Goal: Task Accomplishment & Management: Use online tool/utility

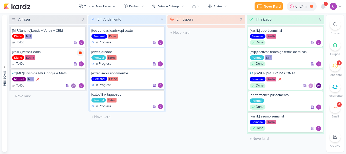
click at [80, 52] on icon at bounding box center [80, 52] width 3 height 3
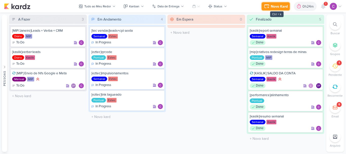
click at [269, 6] on icon at bounding box center [267, 6] width 6 height 6
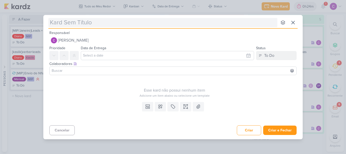
click at [199, 24] on input "text" at bounding box center [162, 22] width 229 height 9
type input "[e"
type input "["
type input "[kaslik"
type input "[kaslik]"
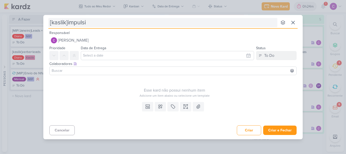
type input "[kaslik]impulsio"
type input "[kaslik]impulsiona"
type input "[kaslik]impulsionamentos"
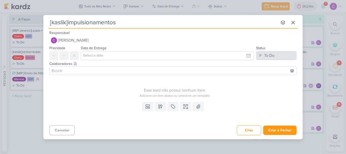
type input "[kaslik]impulsionamentos"
click at [275, 59] on button "To Do" at bounding box center [276, 55] width 41 height 9
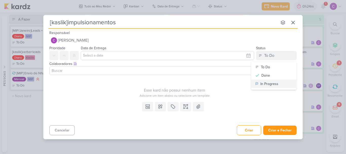
click at [272, 85] on div "In Progress" at bounding box center [270, 83] width 18 height 5
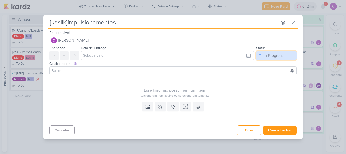
click at [281, 55] on div "In Progress" at bounding box center [274, 55] width 20 height 6
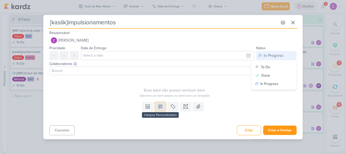
click at [163, 106] on button at bounding box center [160, 106] width 11 height 9
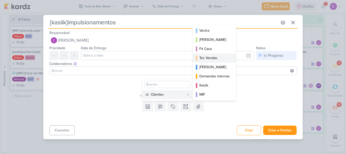
scroll to position [73, 0]
click at [209, 58] on div "Kaslik" at bounding box center [214, 57] width 30 height 5
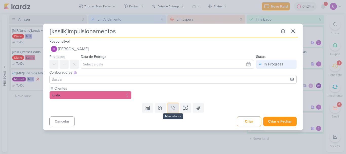
click at [171, 106] on icon at bounding box center [173, 108] width 4 height 4
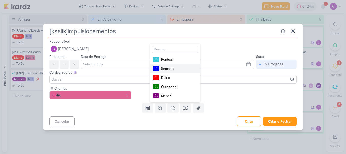
click at [182, 68] on div "Semanal" at bounding box center [177, 68] width 33 height 5
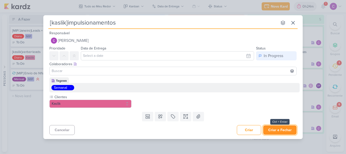
click at [287, 130] on button "Criar e Fechar" at bounding box center [279, 129] width 33 height 9
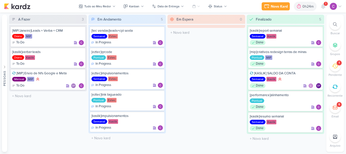
click at [340, 7] on icon at bounding box center [340, 6] width 3 height 1
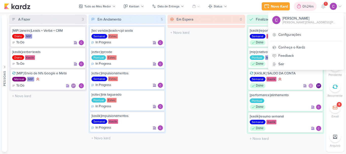
click at [312, 7] on div "0h24m" at bounding box center [309, 6] width 13 height 5
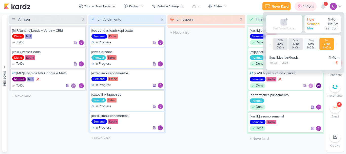
click at [313, 7] on div "1h40m" at bounding box center [309, 6] width 12 height 5
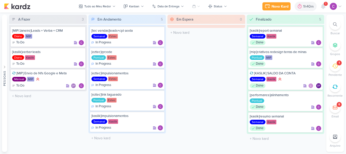
click at [208, 80] on div "Em Espera 0 O título do kard deve ter menos que 100 caracteres" at bounding box center [207, 83] width 78 height 137
click at [159, 118] on icon at bounding box center [159, 117] width 4 height 4
